Goal: Task Accomplishment & Management: Use online tool/utility

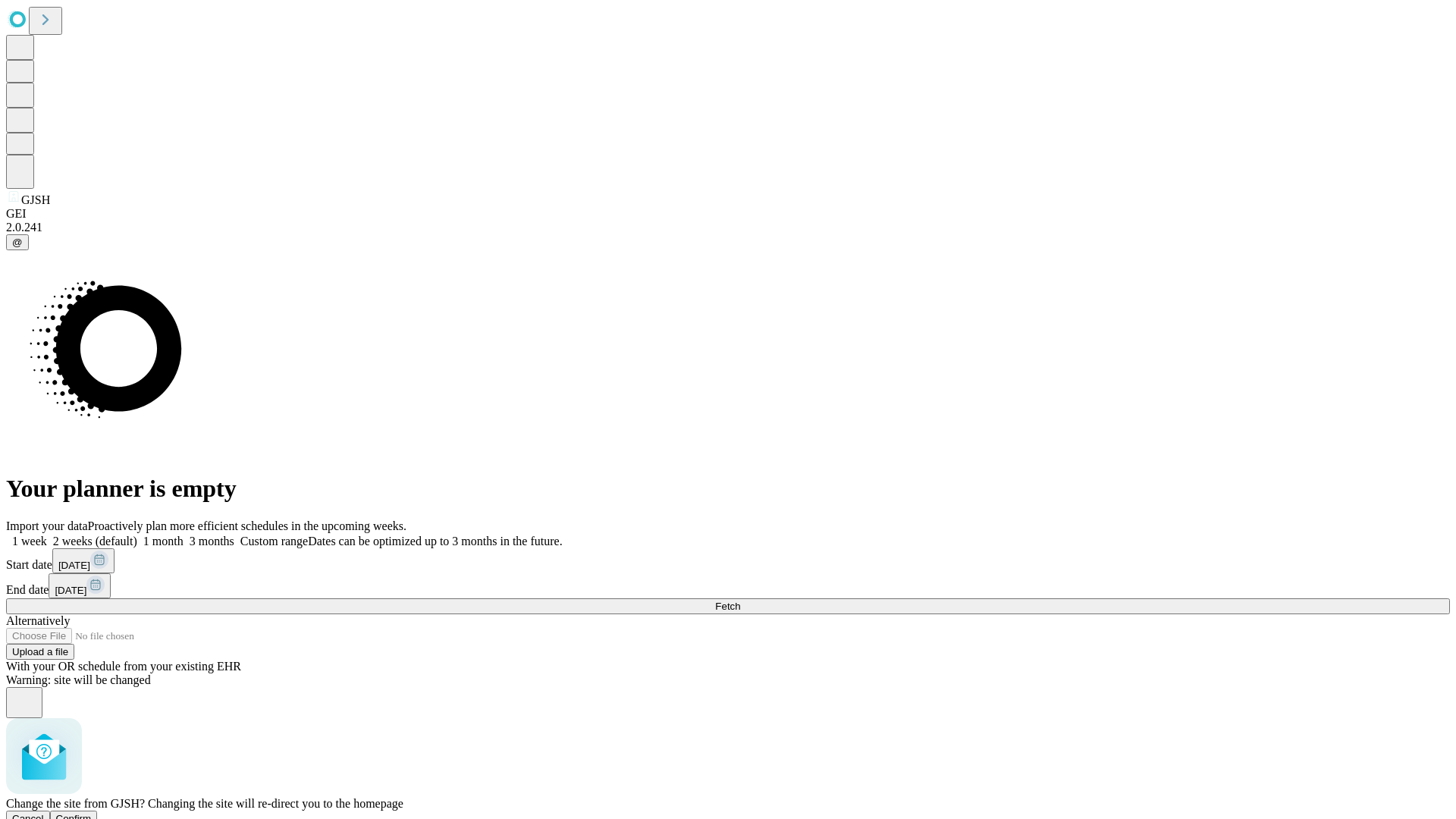
click at [92, 813] on span "Confirm" at bounding box center [74, 819] width 35 height 11
click at [184, 535] on label "1 month" at bounding box center [160, 541] width 46 height 12
click at [740, 601] on span "Fetch" at bounding box center [728, 607] width 25 height 11
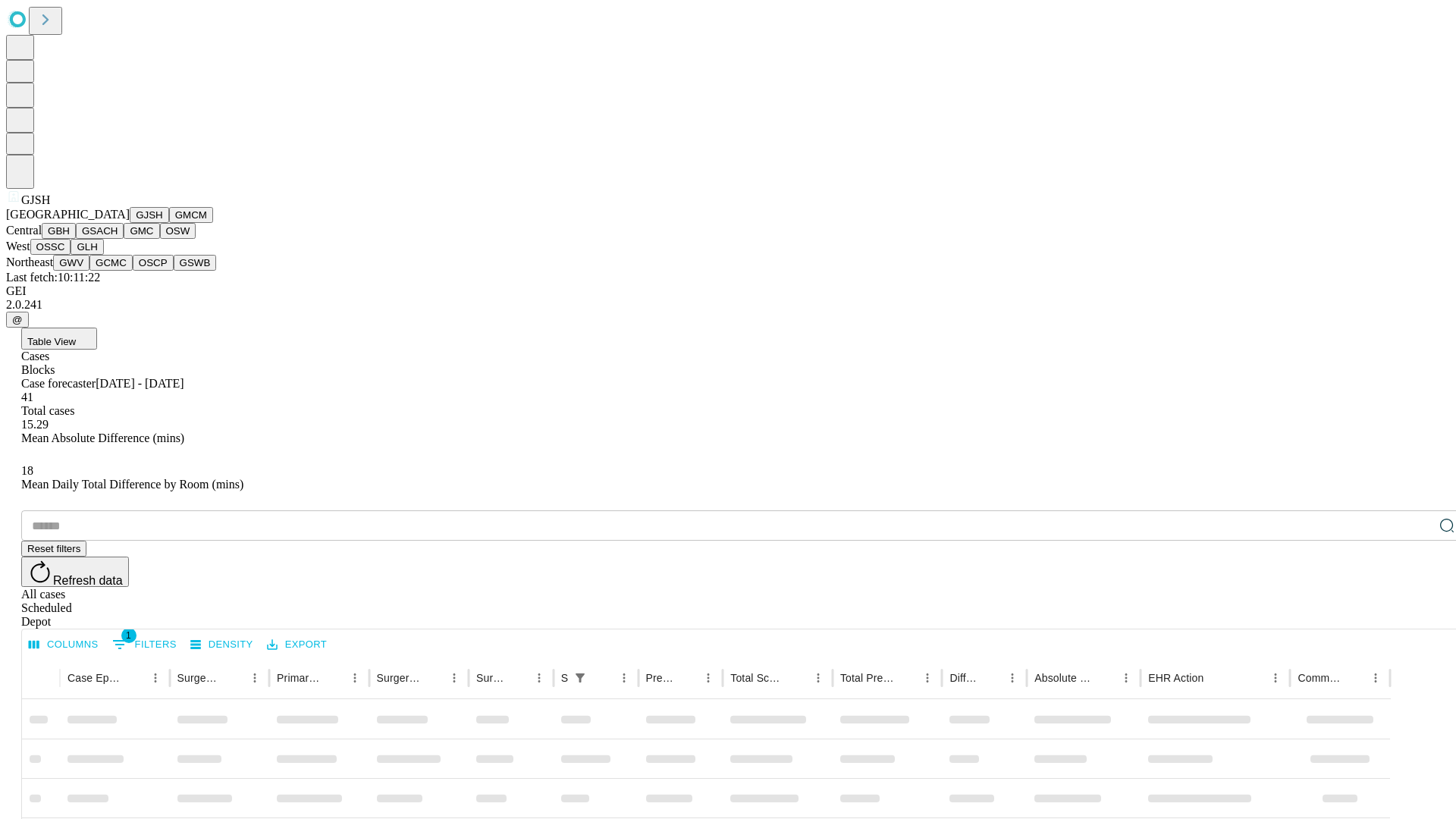
click at [169, 223] on button "GMCM" at bounding box center [191, 214] width 44 height 16
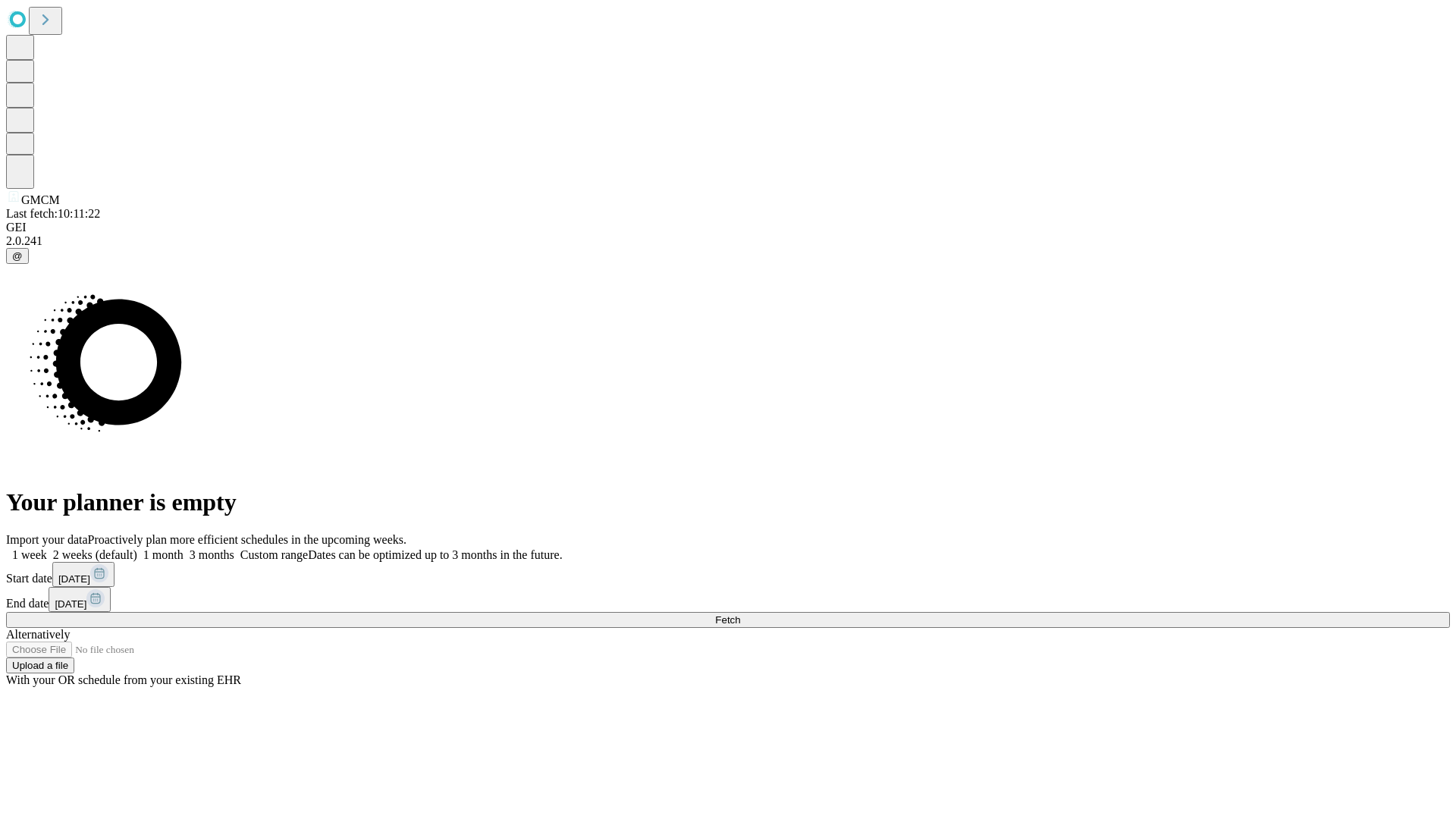
click at [184, 548] on label "1 month" at bounding box center [160, 554] width 46 height 12
click at [740, 614] on span "Fetch" at bounding box center [728, 620] width 25 height 11
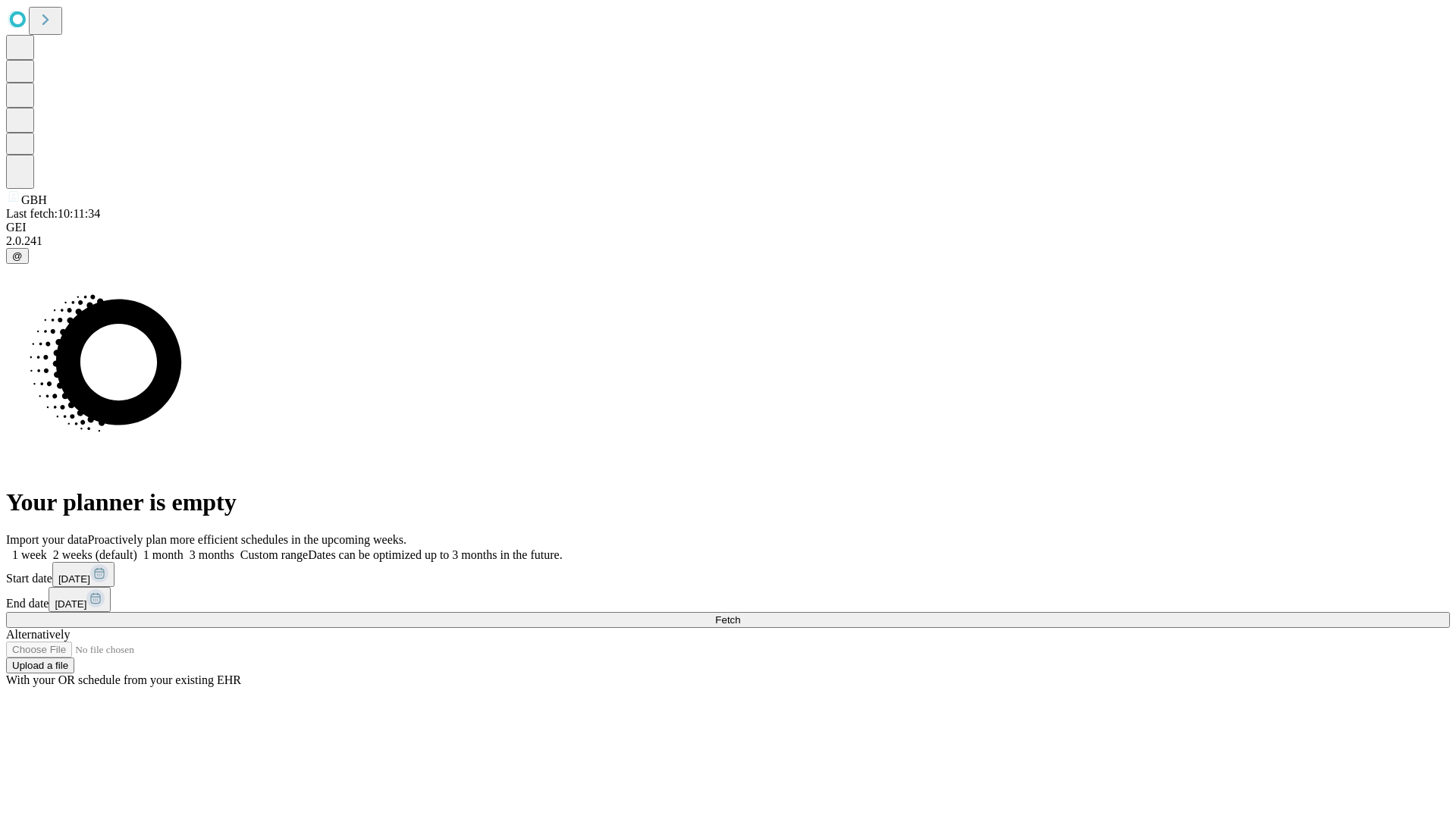
click at [184, 548] on label "1 month" at bounding box center [160, 554] width 46 height 12
click at [740, 614] on span "Fetch" at bounding box center [728, 620] width 25 height 11
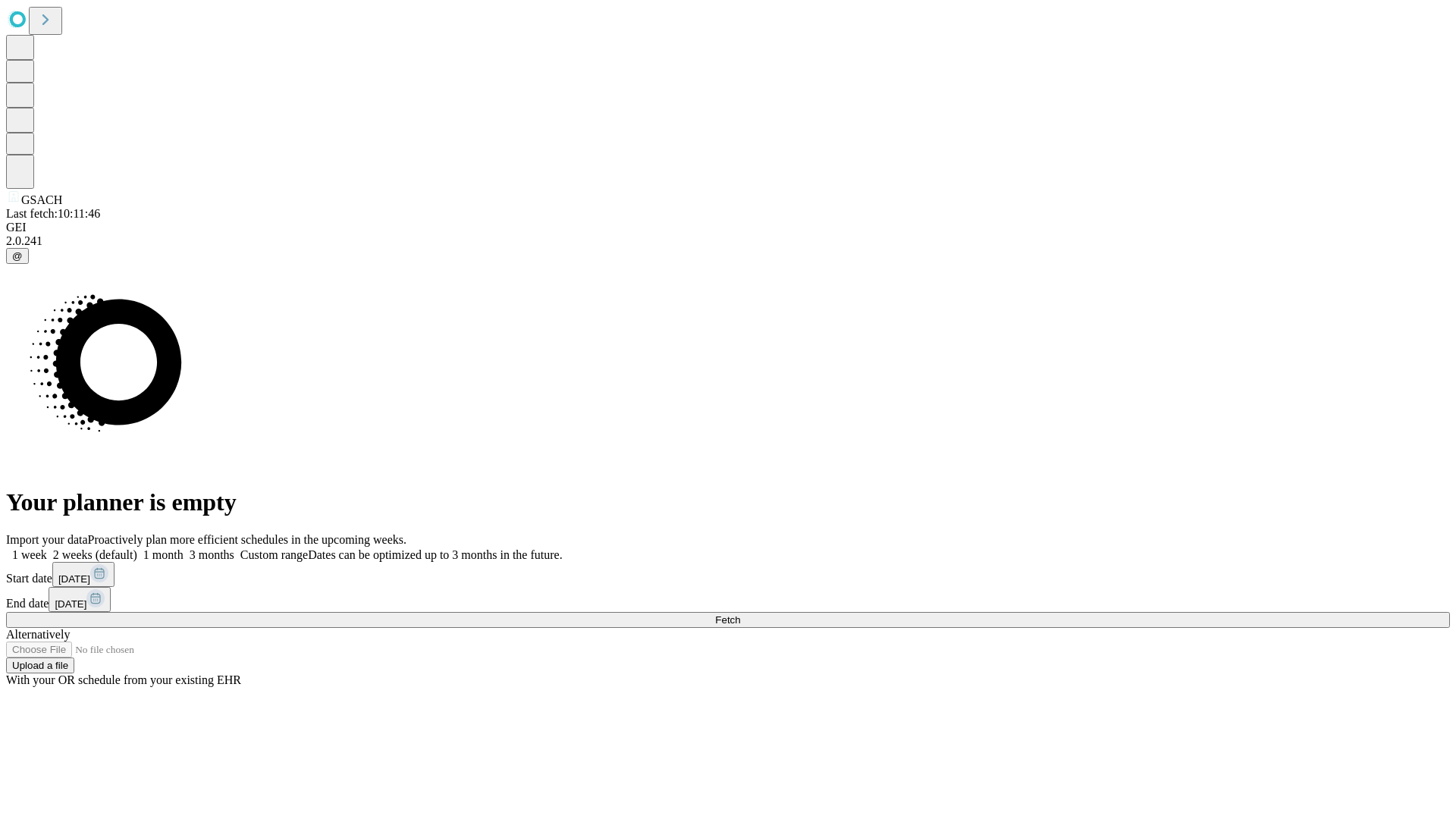
click at [184, 548] on label "1 month" at bounding box center [160, 554] width 46 height 12
click at [740, 614] on span "Fetch" at bounding box center [728, 620] width 25 height 11
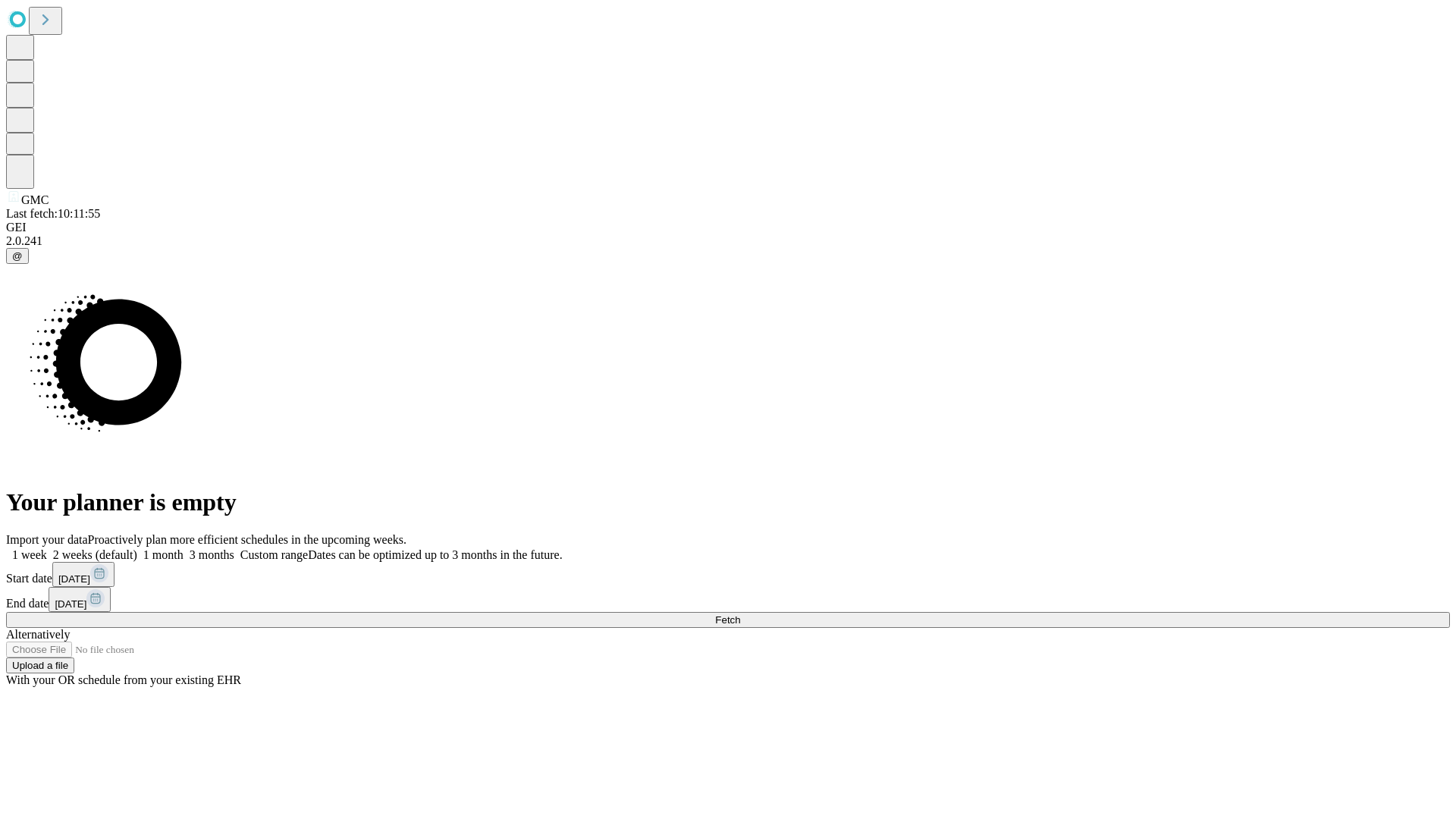
click at [184, 548] on label "1 month" at bounding box center [160, 554] width 46 height 12
click at [740, 614] on span "Fetch" at bounding box center [728, 620] width 25 height 11
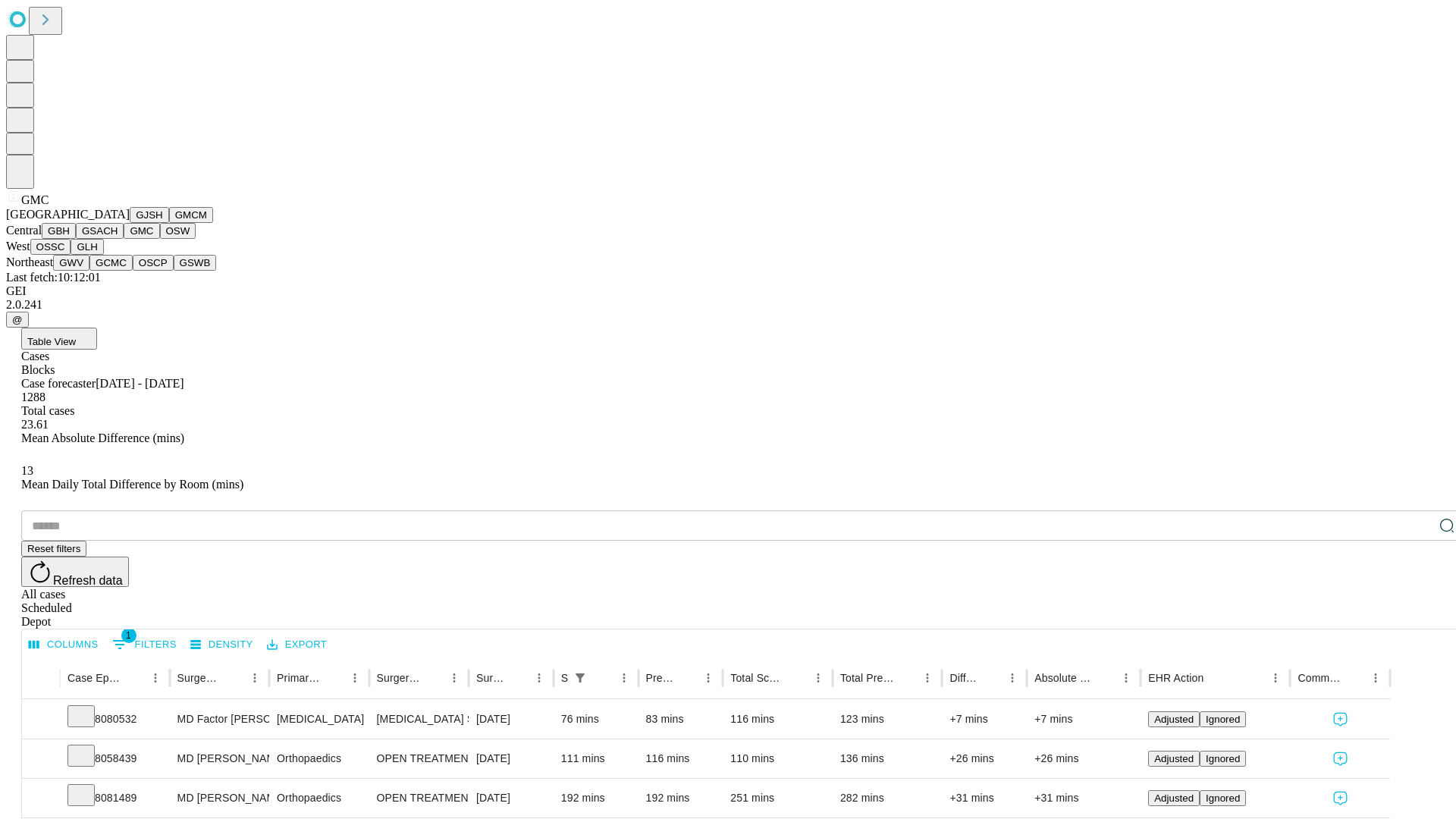
click at [160, 239] on button "OSW" at bounding box center [178, 231] width 36 height 16
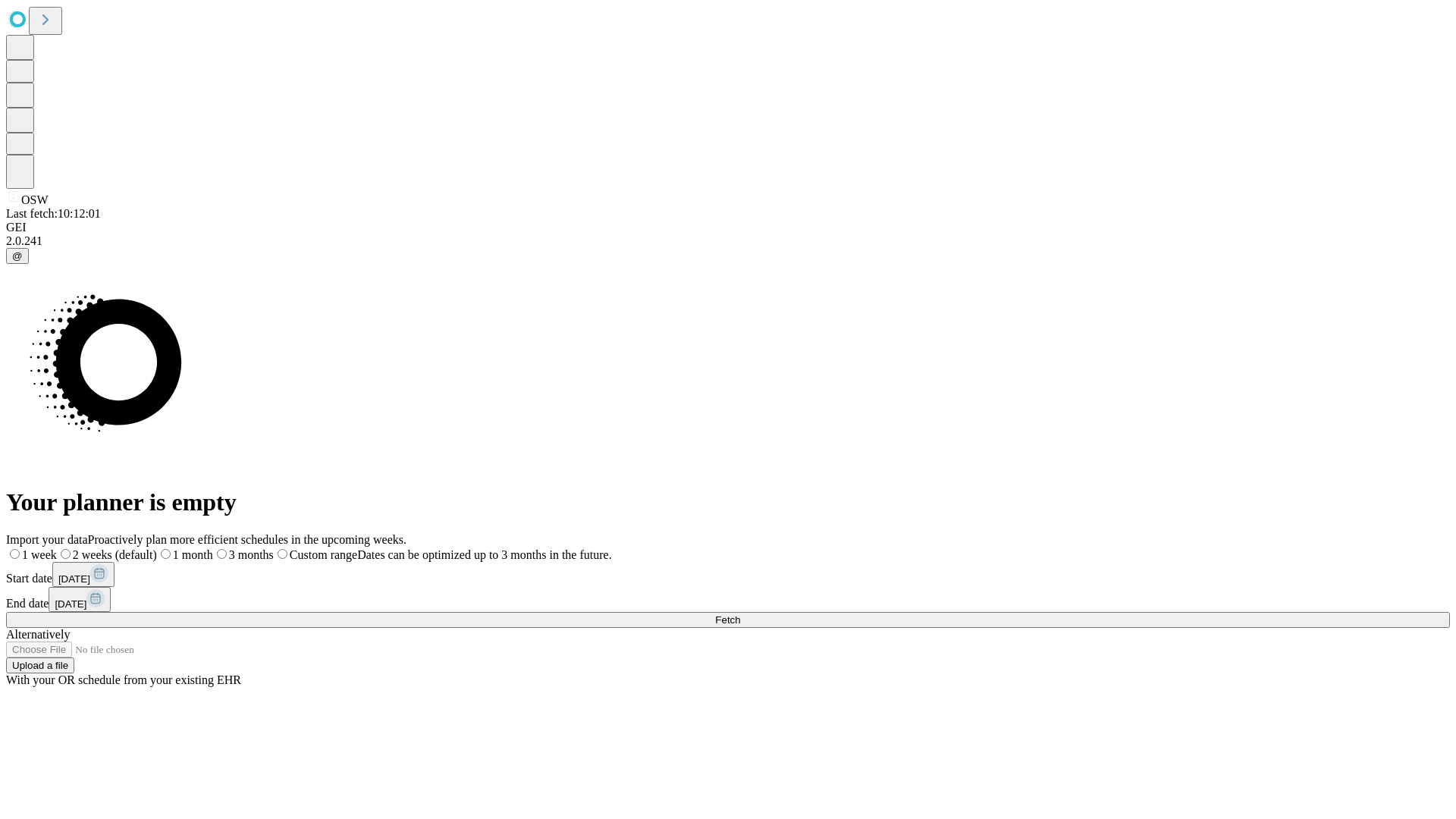
click at [213, 548] on label "1 month" at bounding box center [185, 554] width 56 height 12
click at [740, 614] on span "Fetch" at bounding box center [728, 620] width 25 height 11
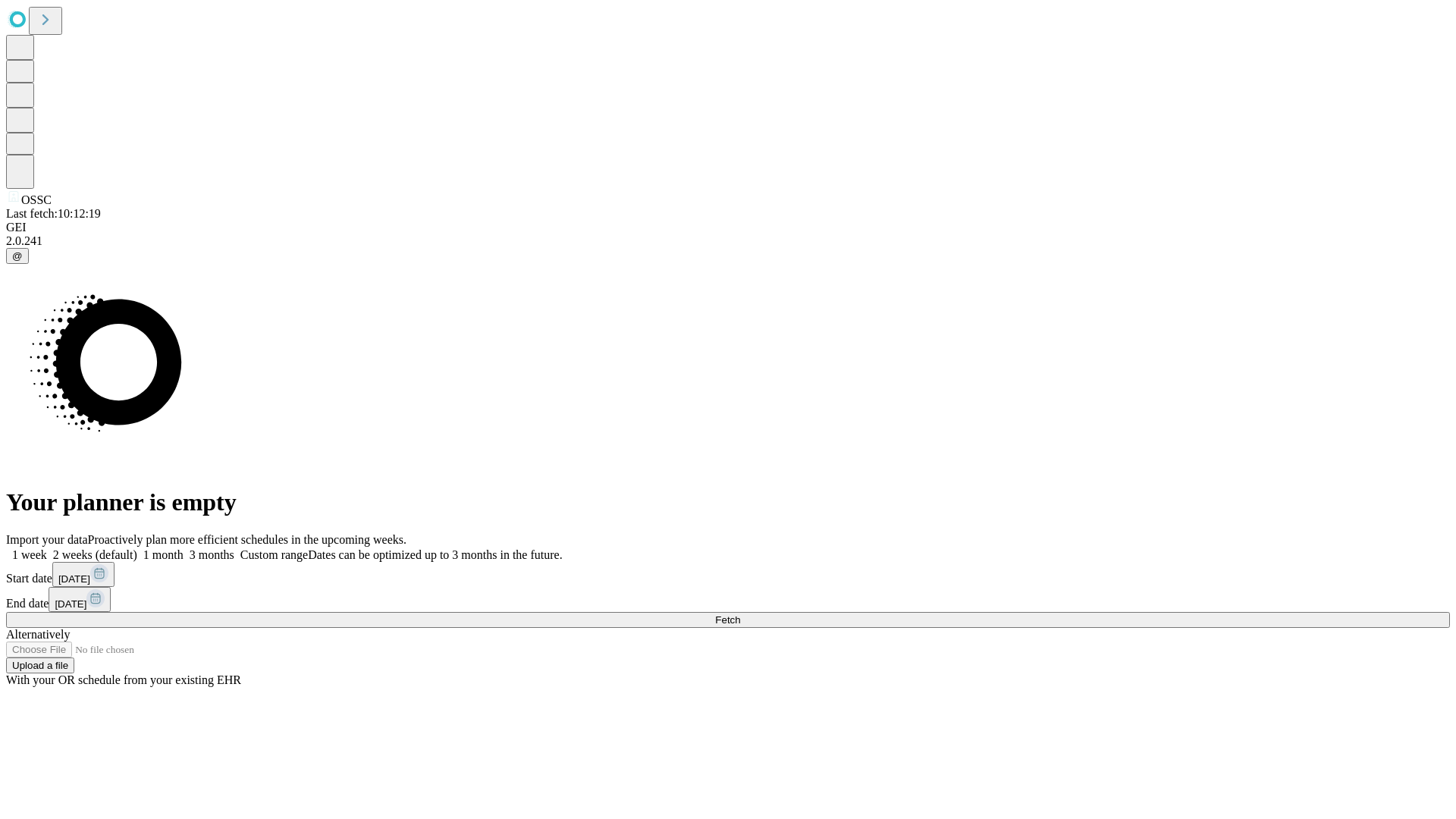
click at [184, 548] on label "1 month" at bounding box center [160, 554] width 46 height 12
click at [740, 614] on span "Fetch" at bounding box center [728, 620] width 25 height 11
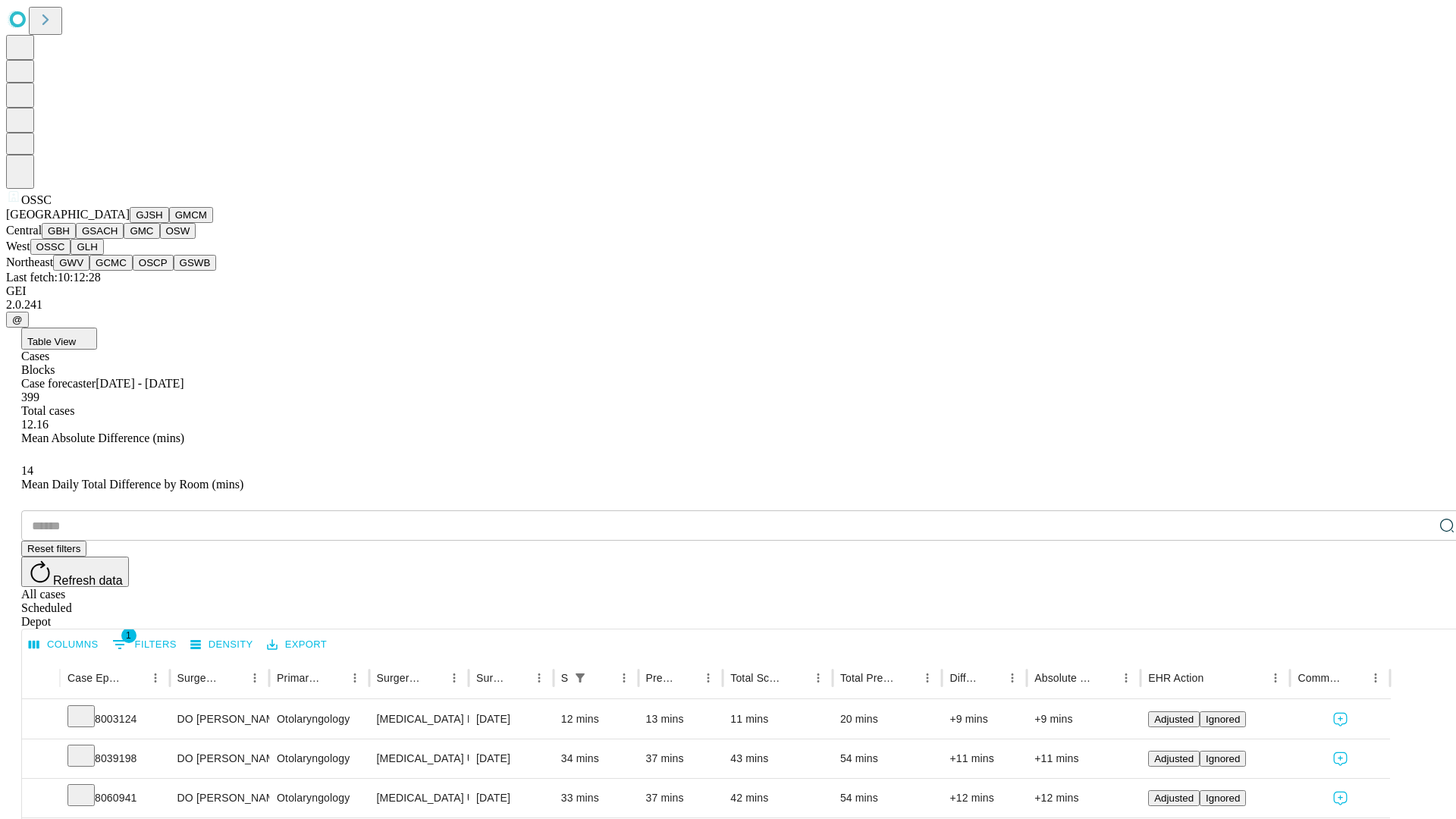
click at [103, 255] on button "GLH" at bounding box center [87, 247] width 33 height 16
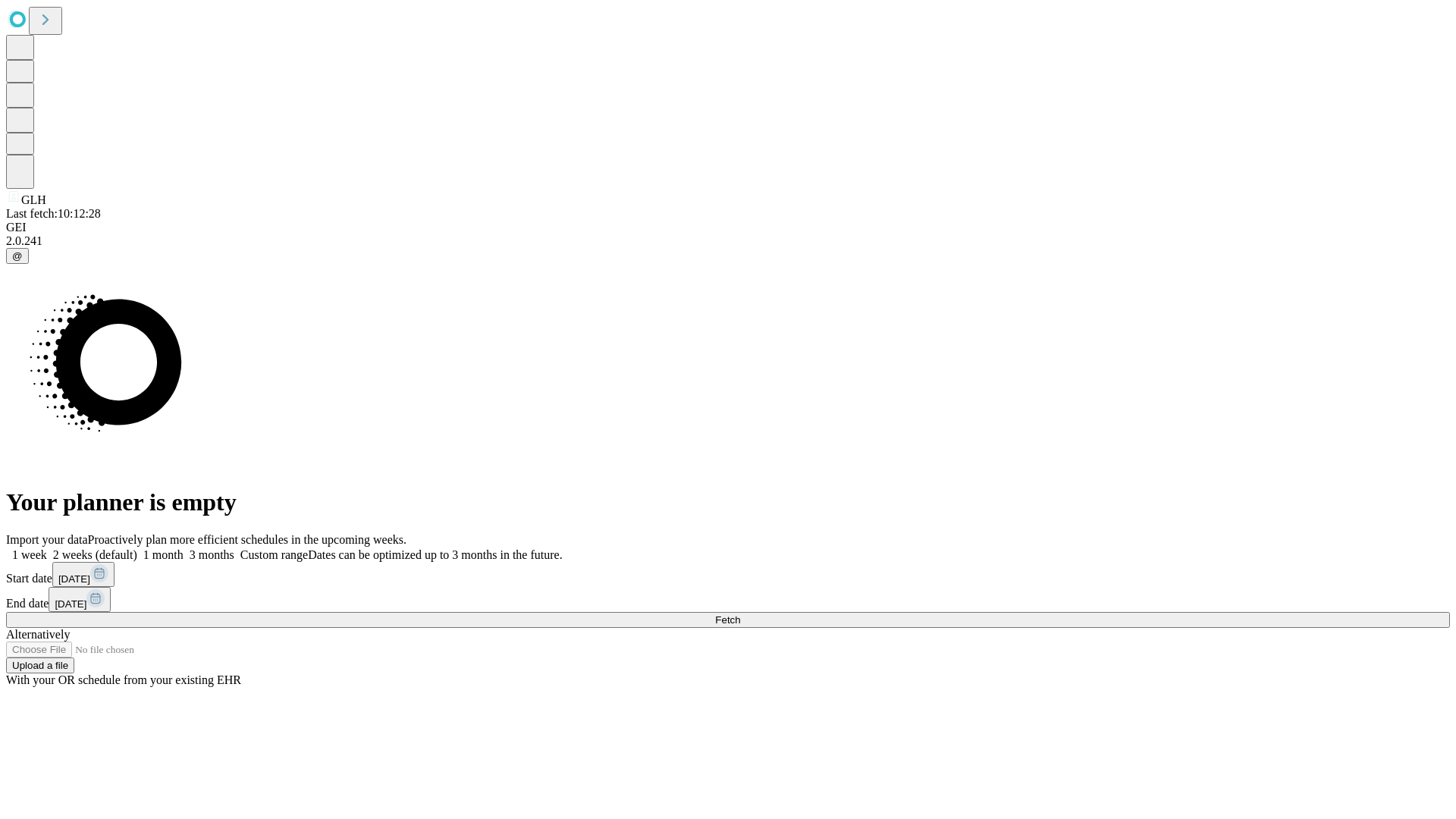
click at [184, 548] on label "1 month" at bounding box center [160, 554] width 46 height 12
click at [740, 614] on span "Fetch" at bounding box center [728, 620] width 25 height 11
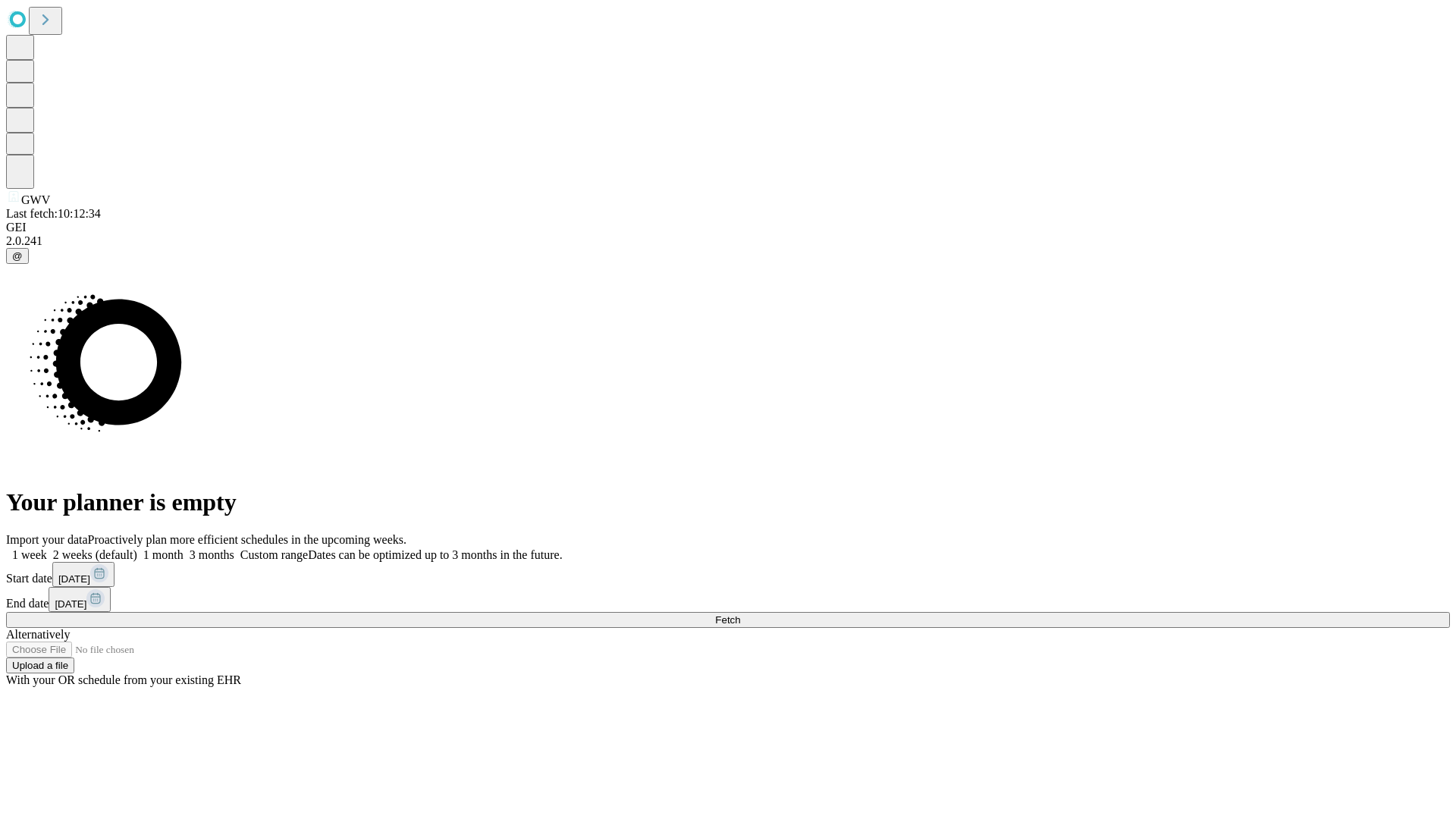
click at [184, 548] on label "1 month" at bounding box center [160, 554] width 46 height 12
click at [740, 614] on span "Fetch" at bounding box center [728, 620] width 25 height 11
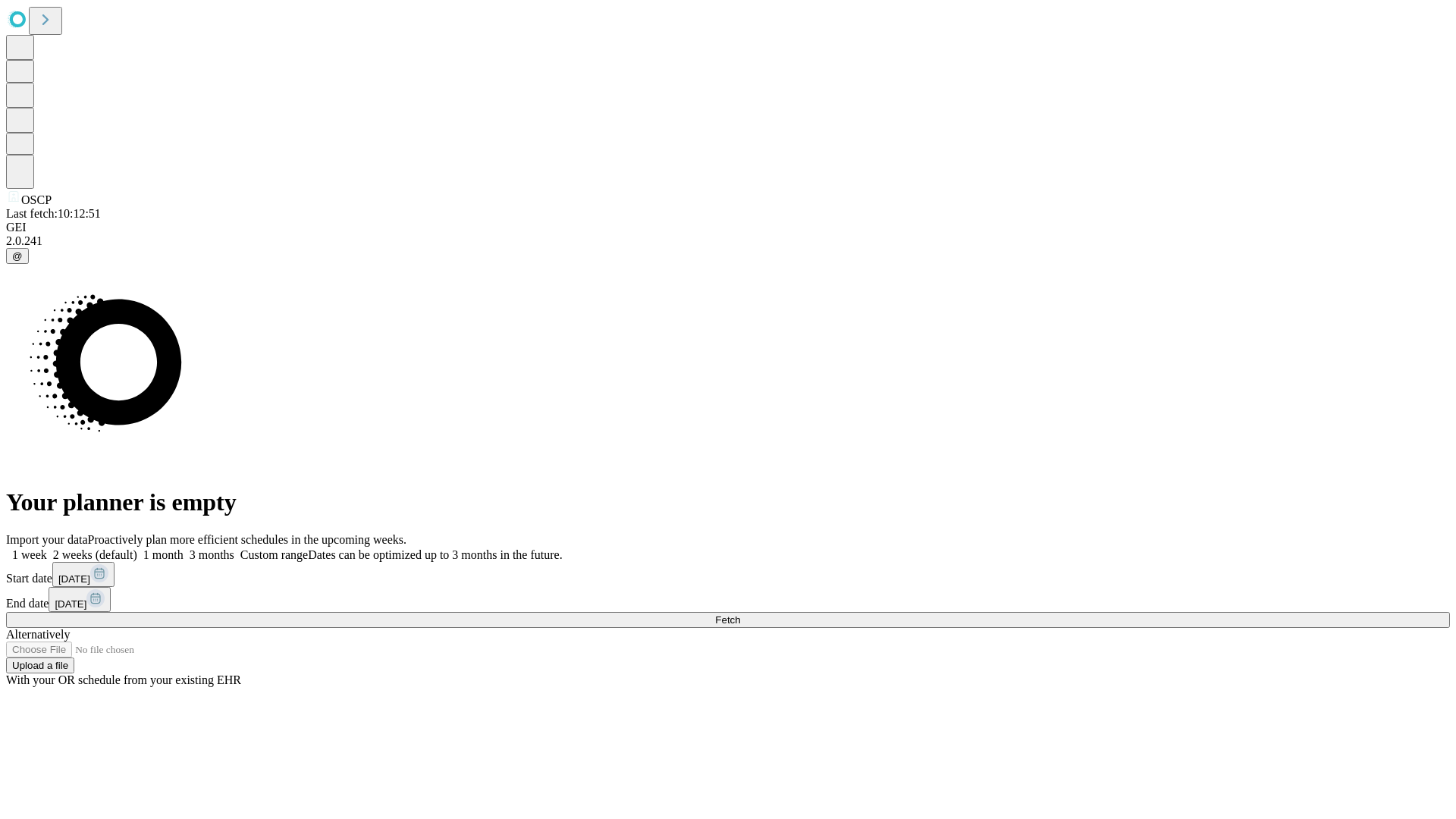
click at [184, 548] on label "1 month" at bounding box center [160, 554] width 46 height 12
click at [740, 614] on span "Fetch" at bounding box center [728, 620] width 25 height 11
